Goal: Task Accomplishment & Management: Use online tool/utility

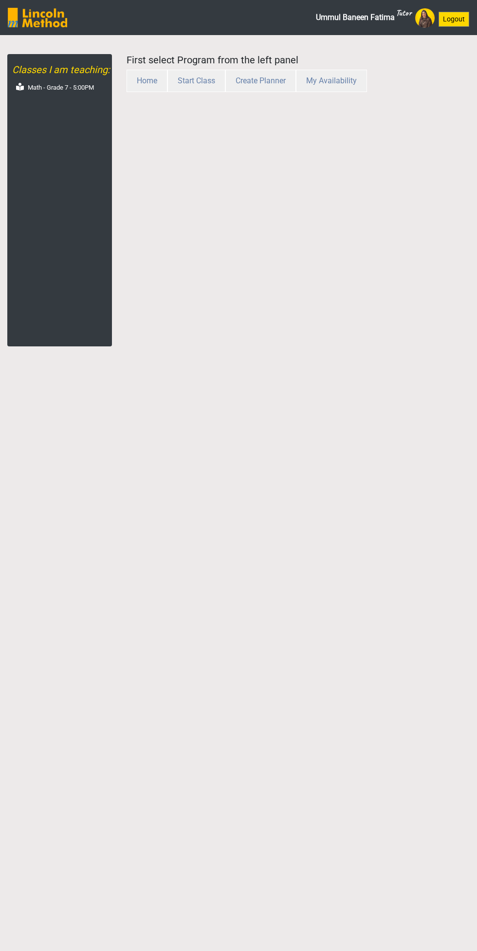
click at [64, 88] on label "Math - Grade 7 - 5:00PM" at bounding box center [61, 88] width 66 height 10
select select "month"
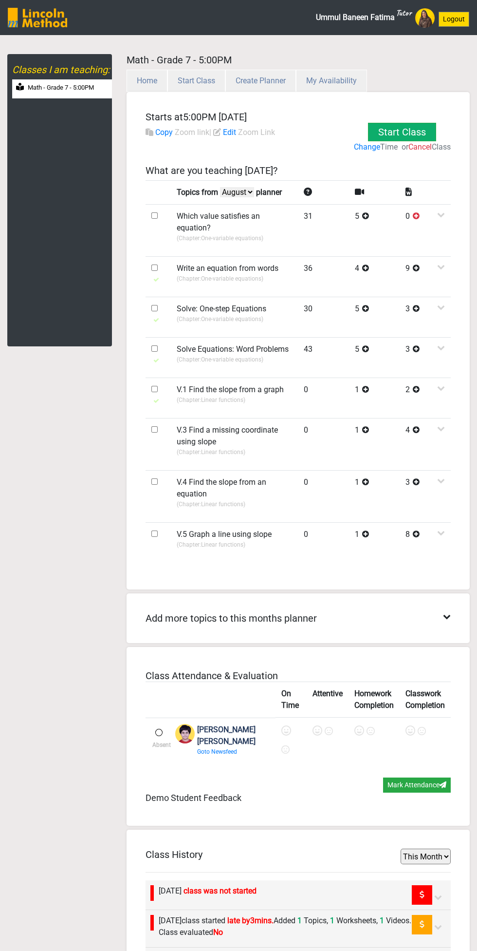
click at [155, 307] on input "checkbox" at bounding box center [154, 308] width 6 height 6
checkbox input "true"
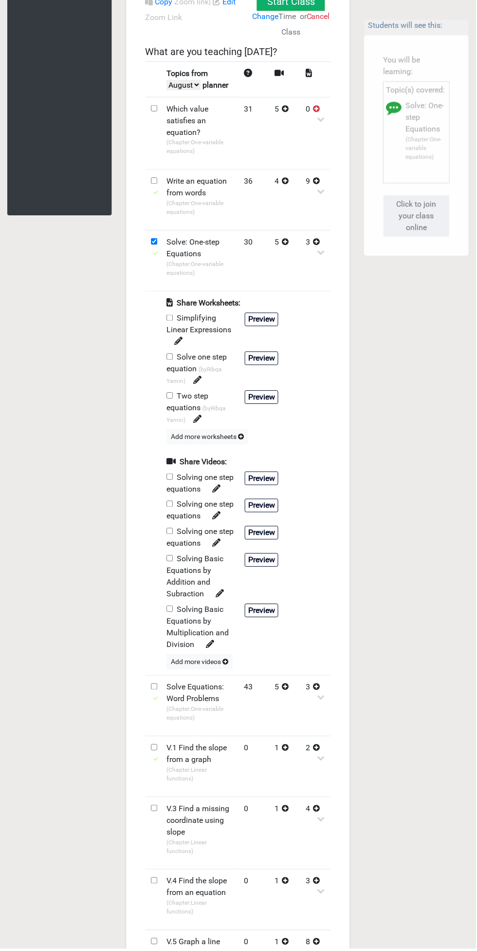
scroll to position [133, 0]
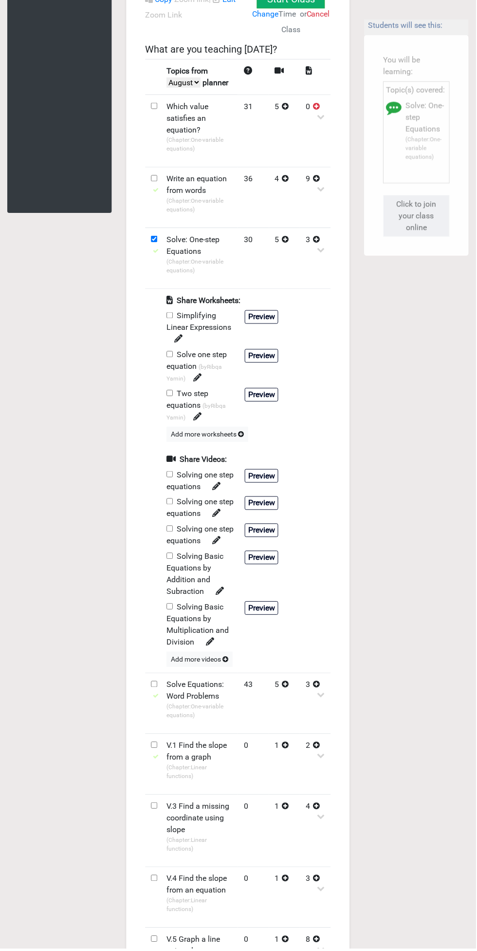
click at [170, 319] on input "checkbox" at bounding box center [170, 316] width 6 height 6
checkbox input "true"
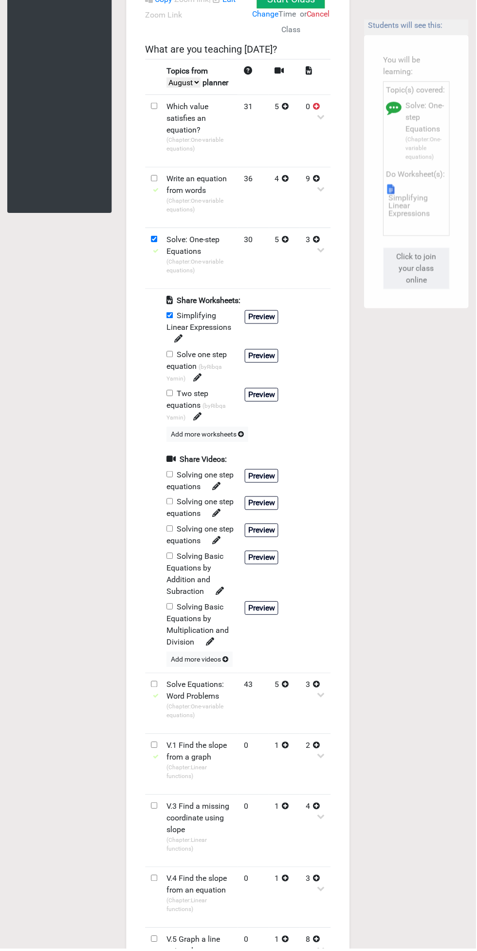
click at [168, 478] on input "checkbox" at bounding box center [170, 475] width 6 height 6
checkbox input "true"
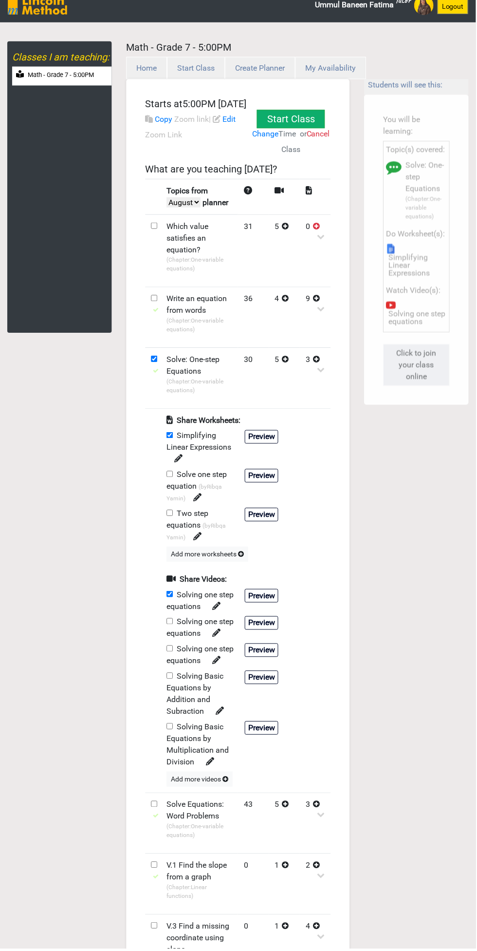
scroll to position [8, 0]
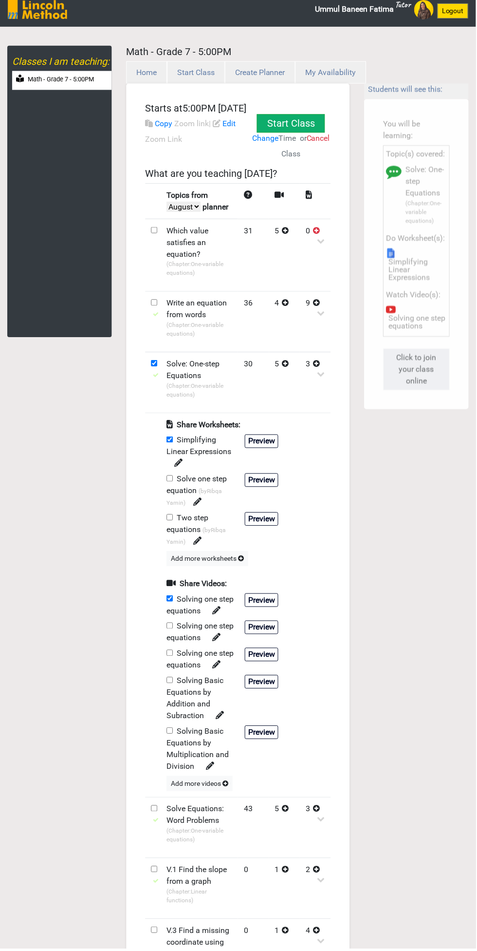
click at [310, 123] on button "Start Class" at bounding box center [292, 123] width 68 height 19
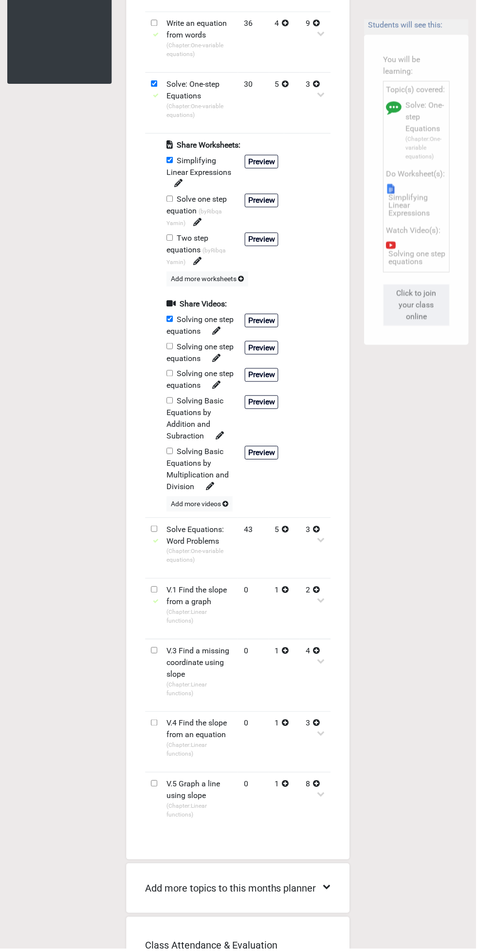
scroll to position [0, 0]
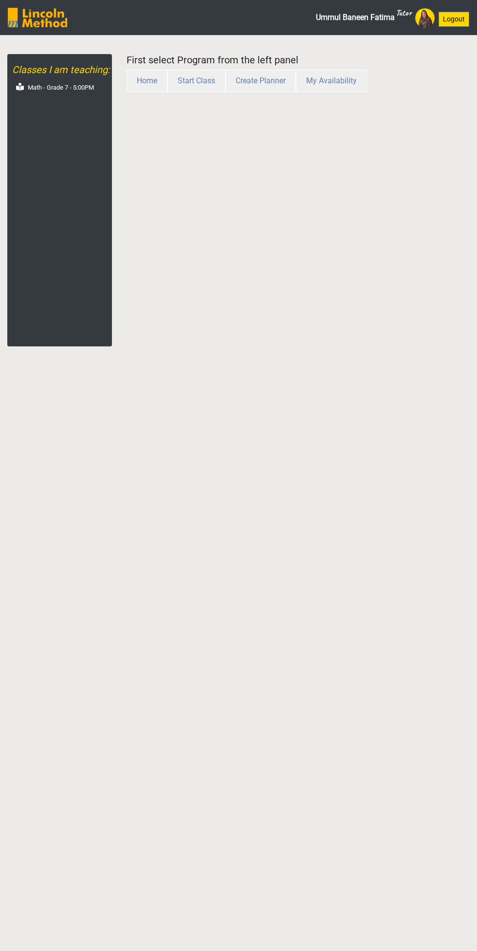
click at [91, 95] on div "Math - Grade 7 - 5:00PM" at bounding box center [62, 88] width 100 height 19
select select "month"
